Goal: Find specific page/section: Find specific page/section

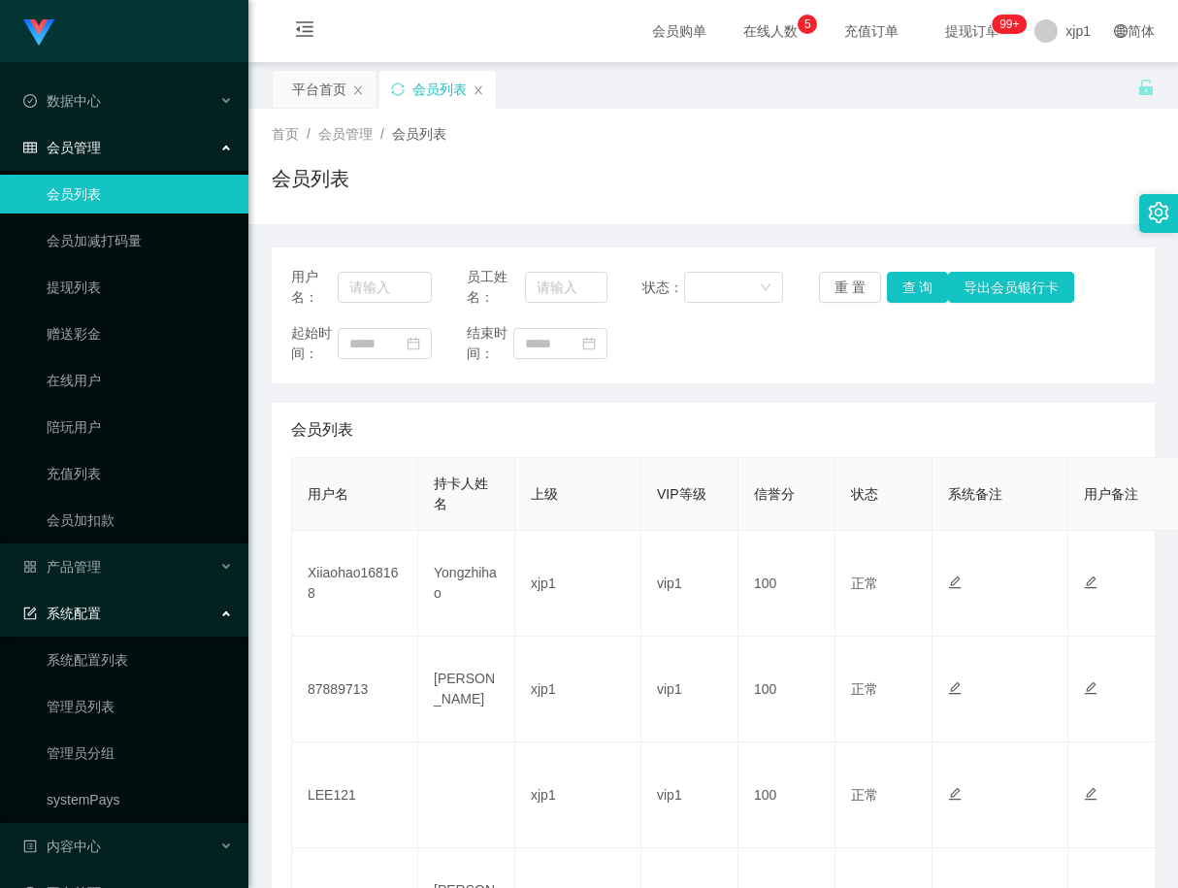
click at [139, 178] on link "会员列表" at bounding box center [140, 194] width 186 height 39
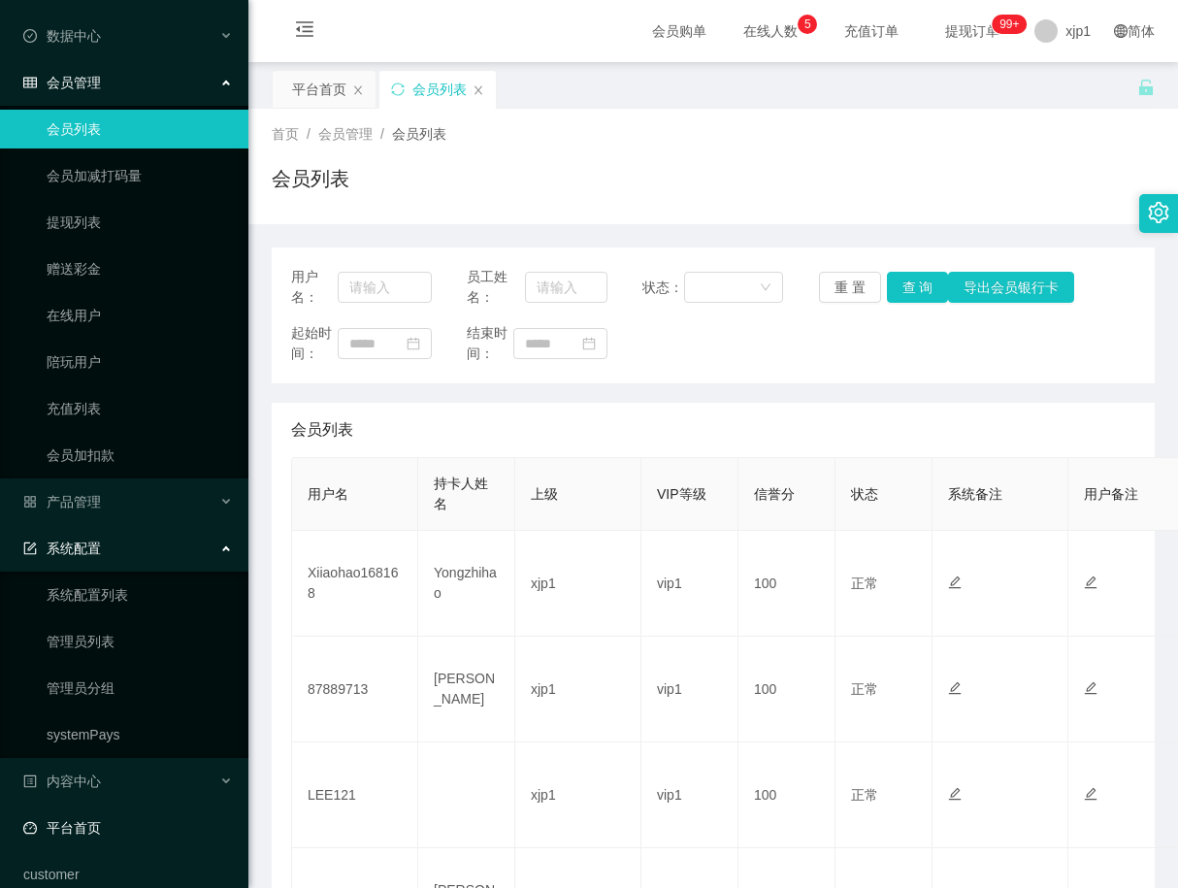
scroll to position [137, 0]
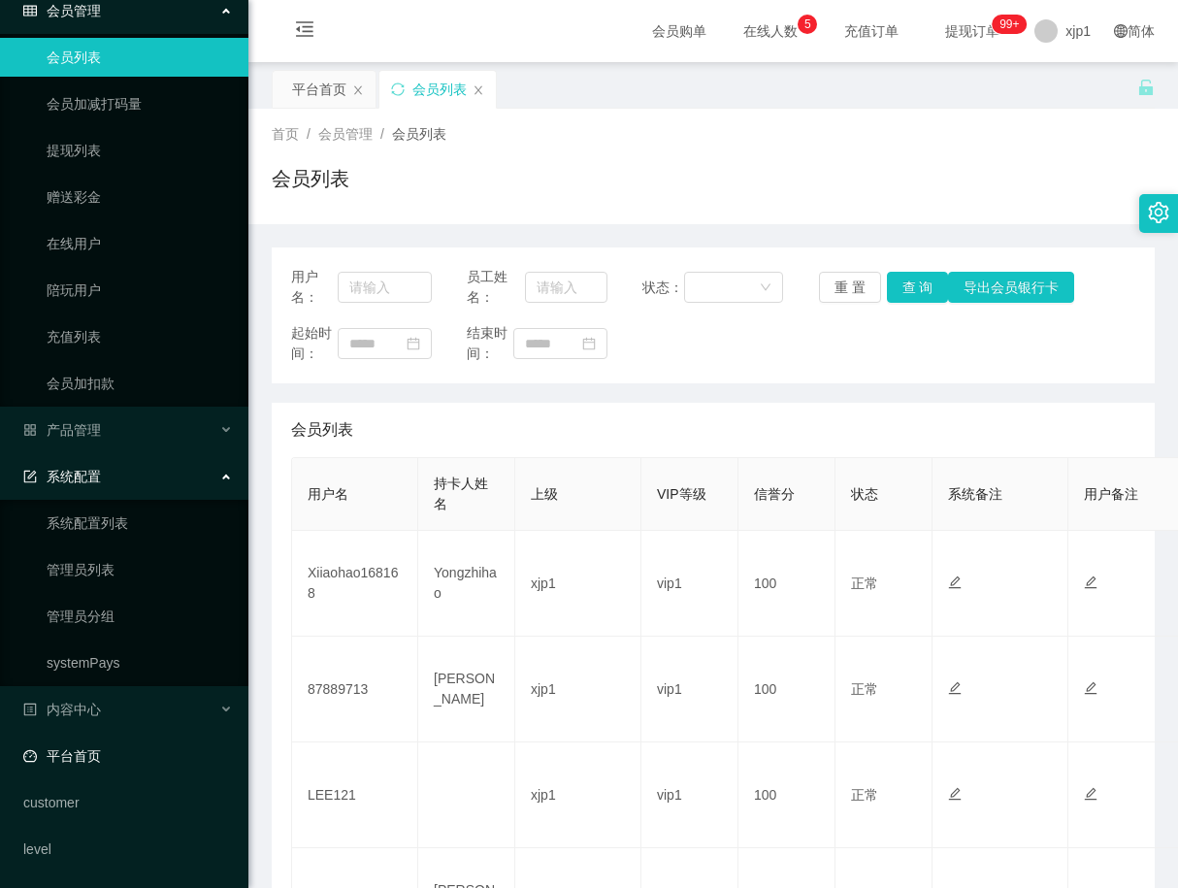
click at [120, 746] on link "平台首页" at bounding box center [128, 756] width 210 height 39
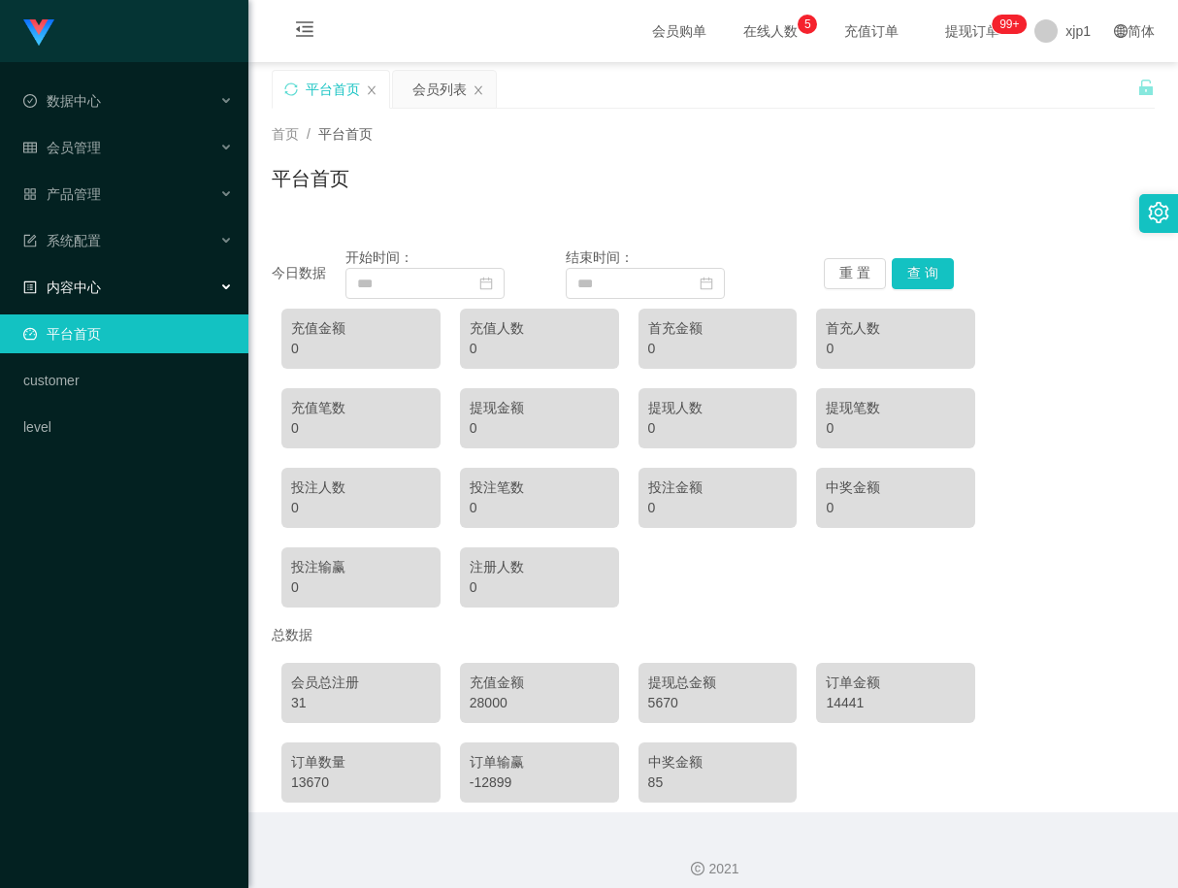
click at [176, 272] on div "内容中心" at bounding box center [124, 287] width 248 height 39
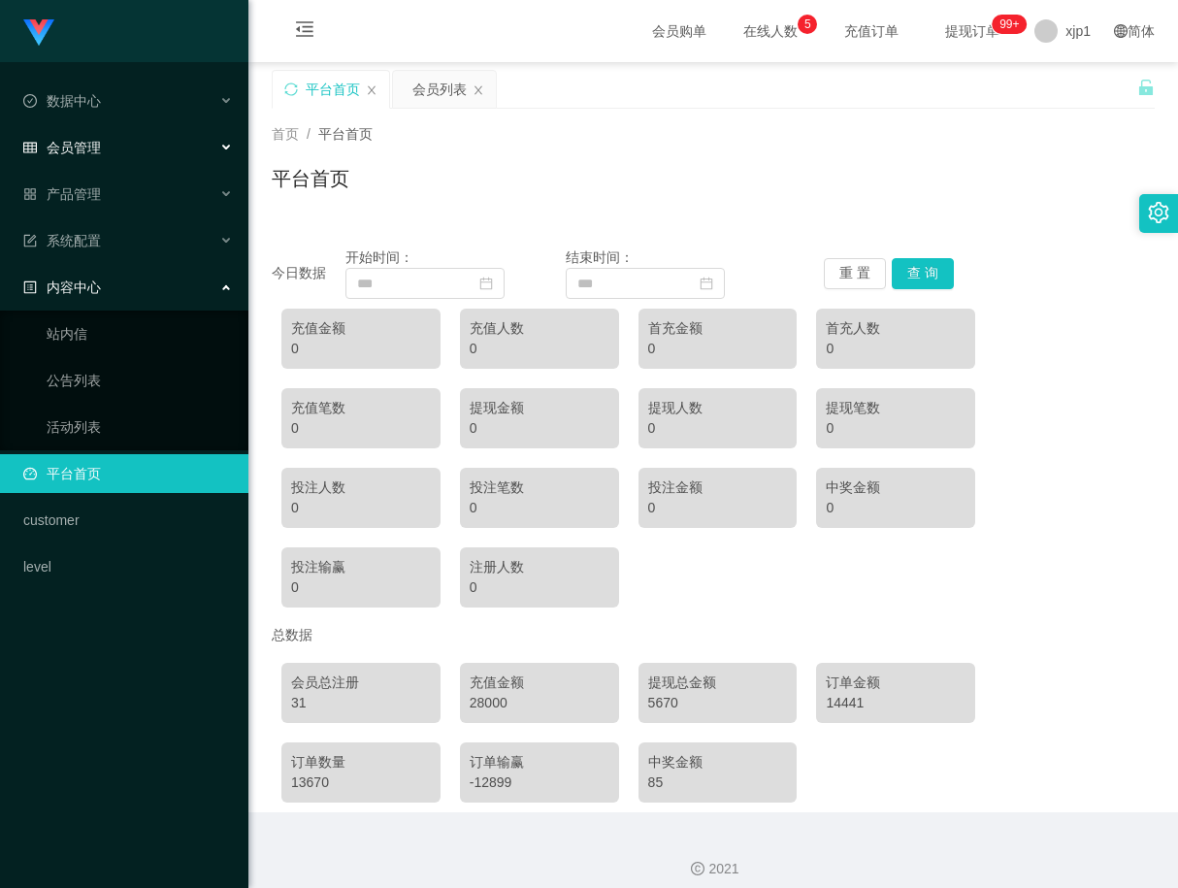
click at [115, 153] on div "会员管理" at bounding box center [124, 147] width 248 height 39
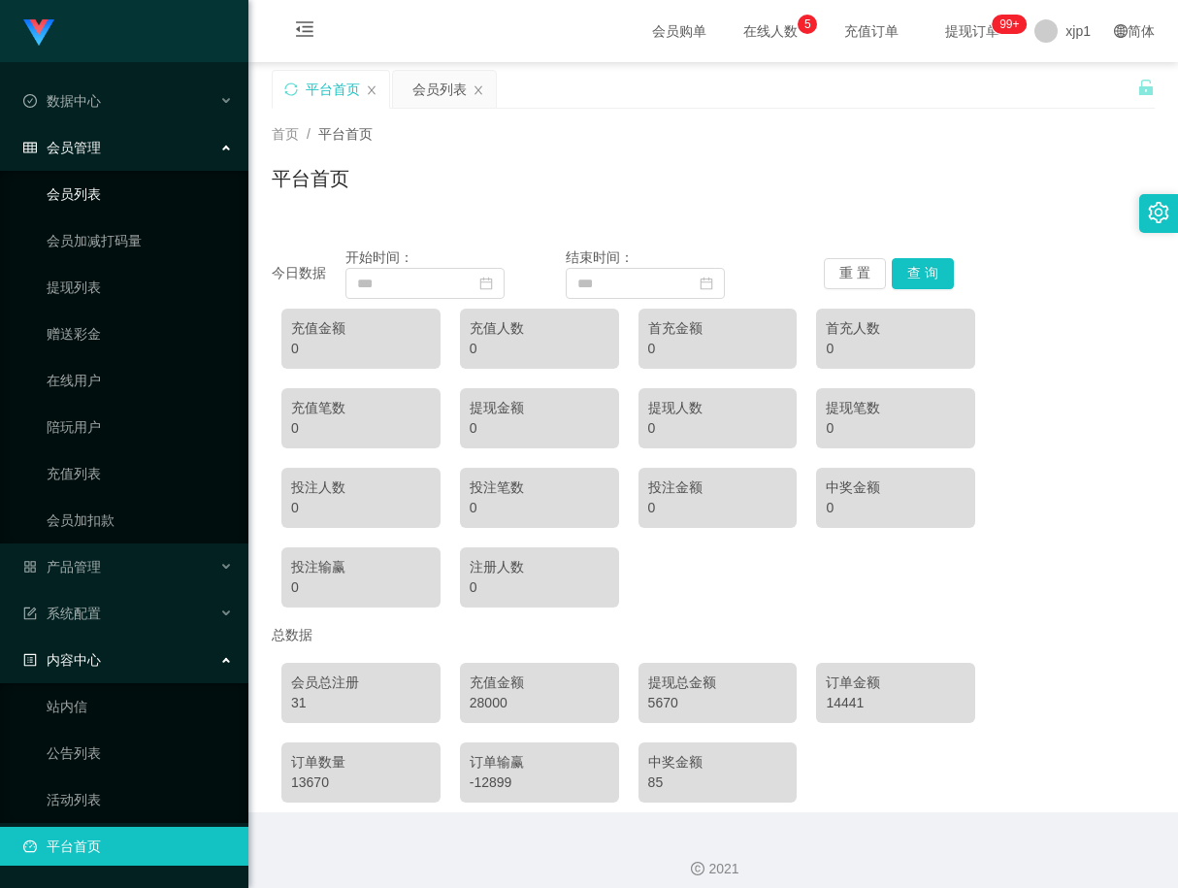
click at [111, 189] on link "会员列表" at bounding box center [140, 194] width 186 height 39
